Goal: Book appointment/travel/reservation

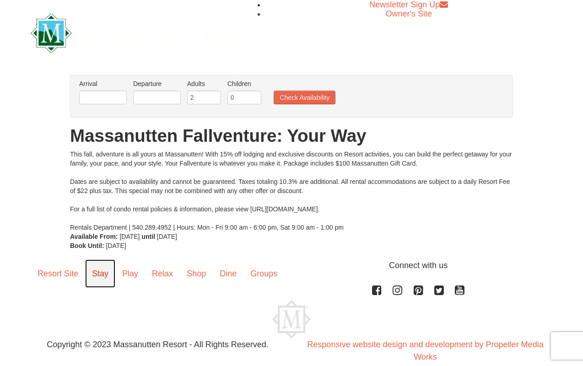
click at [100, 275] on link "Stay" at bounding box center [100, 273] width 30 height 28
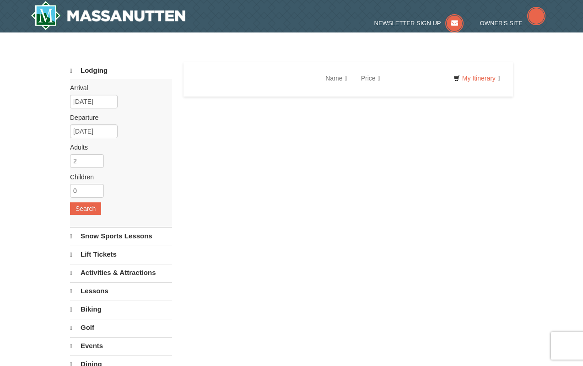
select select "9"
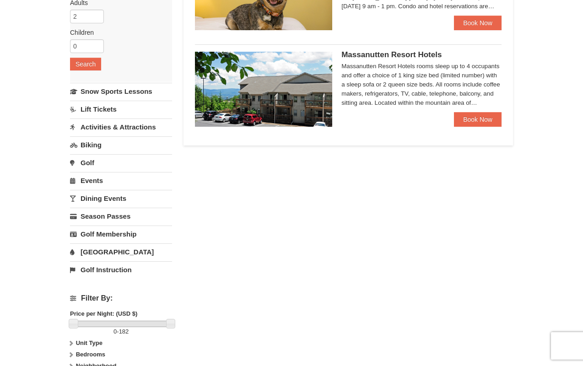
scroll to position [91, 0]
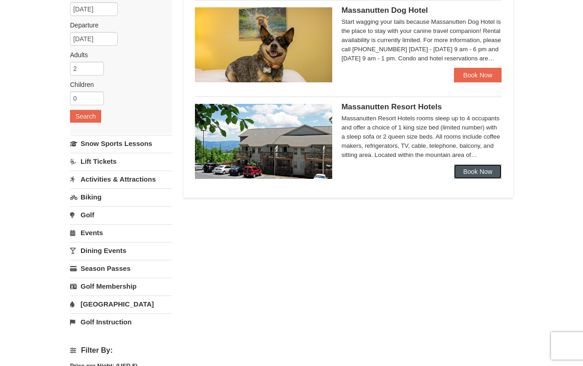
click at [477, 168] on link "Book Now" at bounding box center [478, 171] width 48 height 15
